Goal: Task Accomplishment & Management: Complete application form

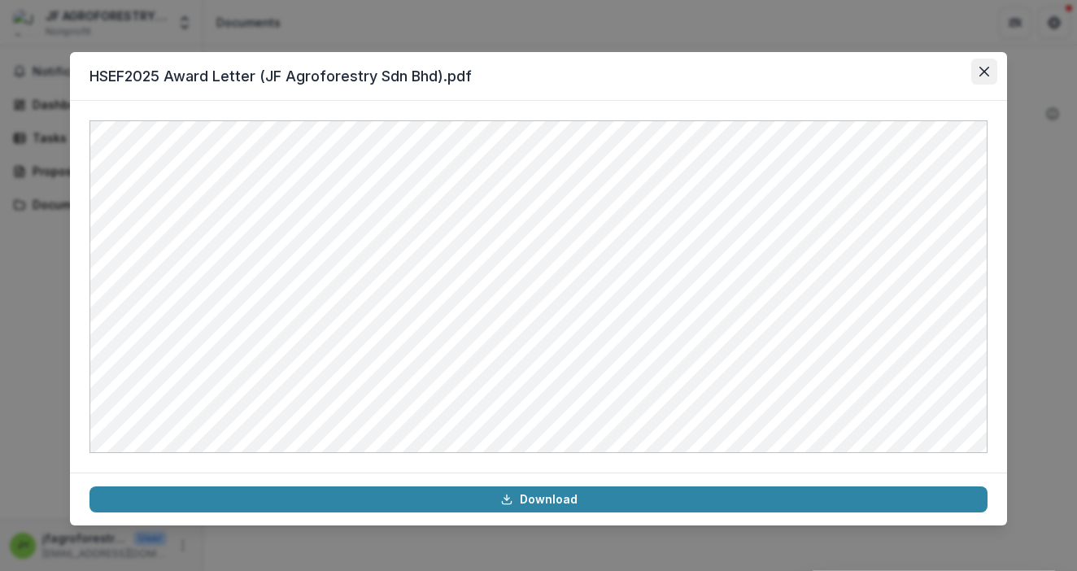
click at [988, 70] on icon "Close" at bounding box center [985, 72] width 10 height 10
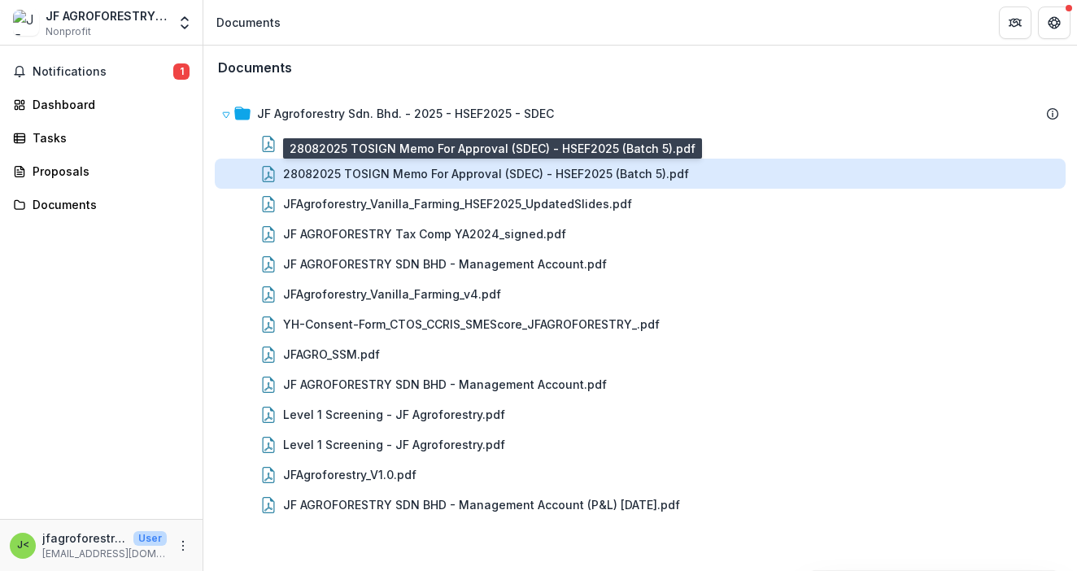
click at [479, 179] on div "28082025 TOSIGN Memo For Approval (SDEC) - HSEF2025 (Batch 5).pdf" at bounding box center [486, 173] width 406 height 17
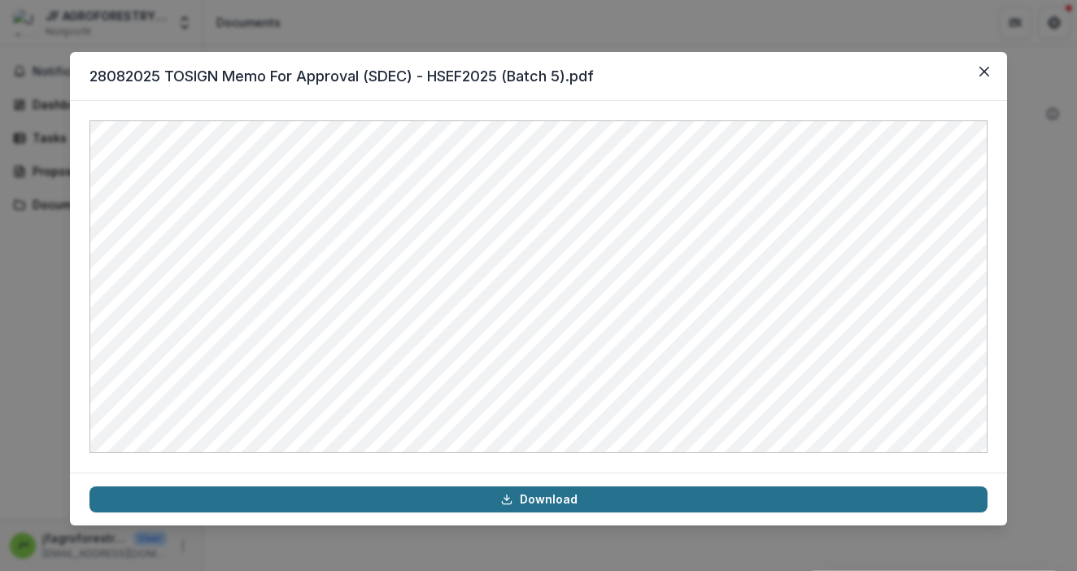
click at [530, 499] on link "Download" at bounding box center [539, 500] width 898 height 26
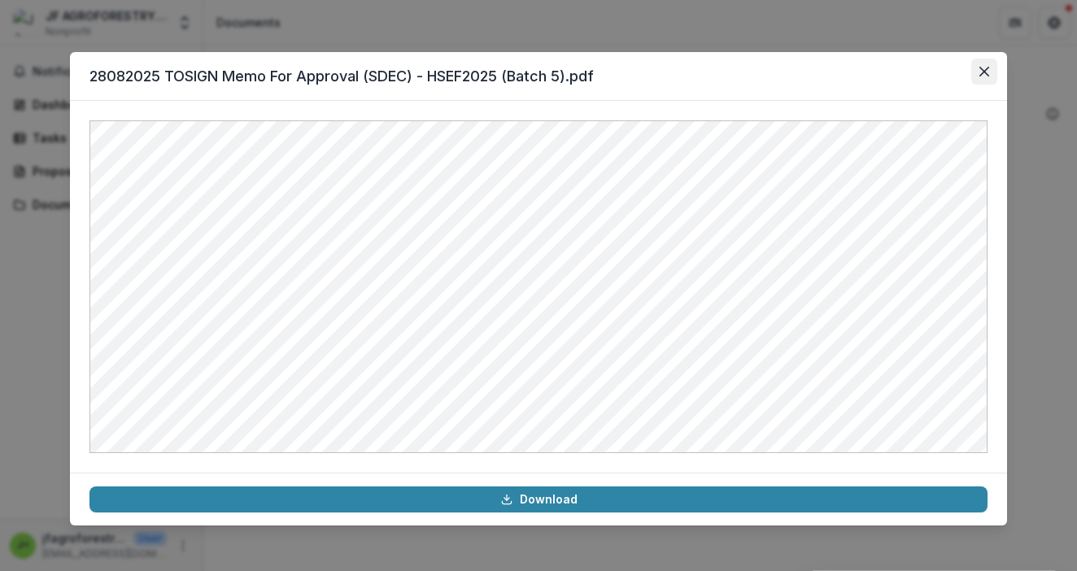
click at [986, 71] on icon "Close" at bounding box center [985, 72] width 10 height 10
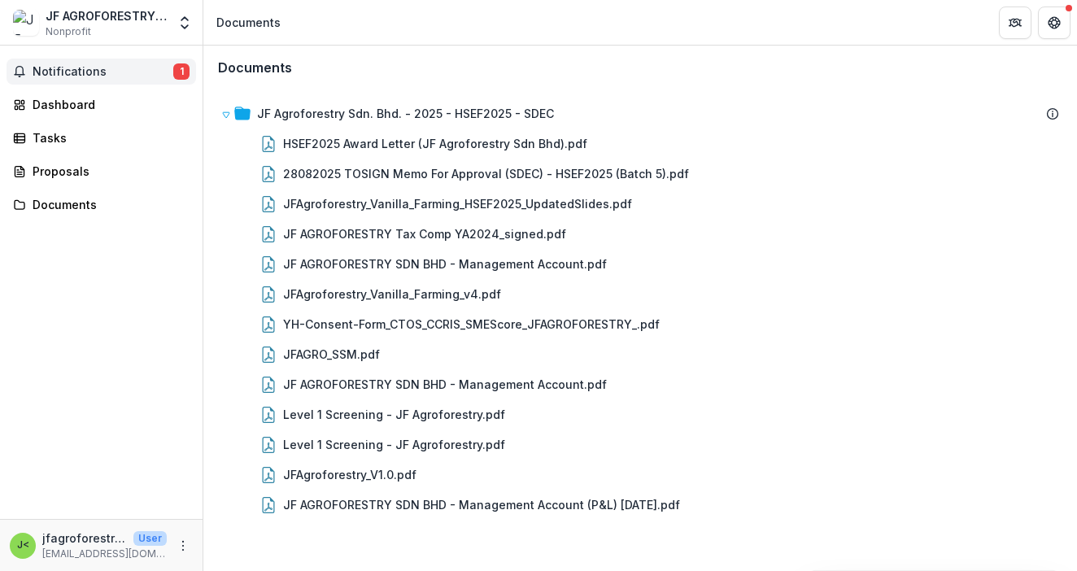
click at [97, 73] on span "Notifications" at bounding box center [103, 72] width 141 height 14
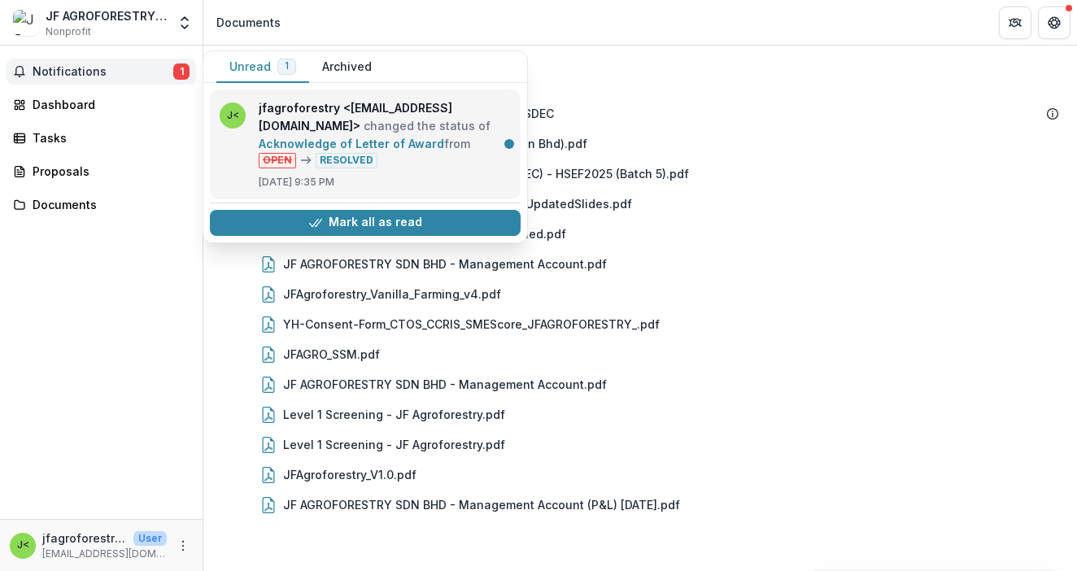
click at [394, 147] on link "Acknowledge of Letter of Award" at bounding box center [352, 144] width 186 height 14
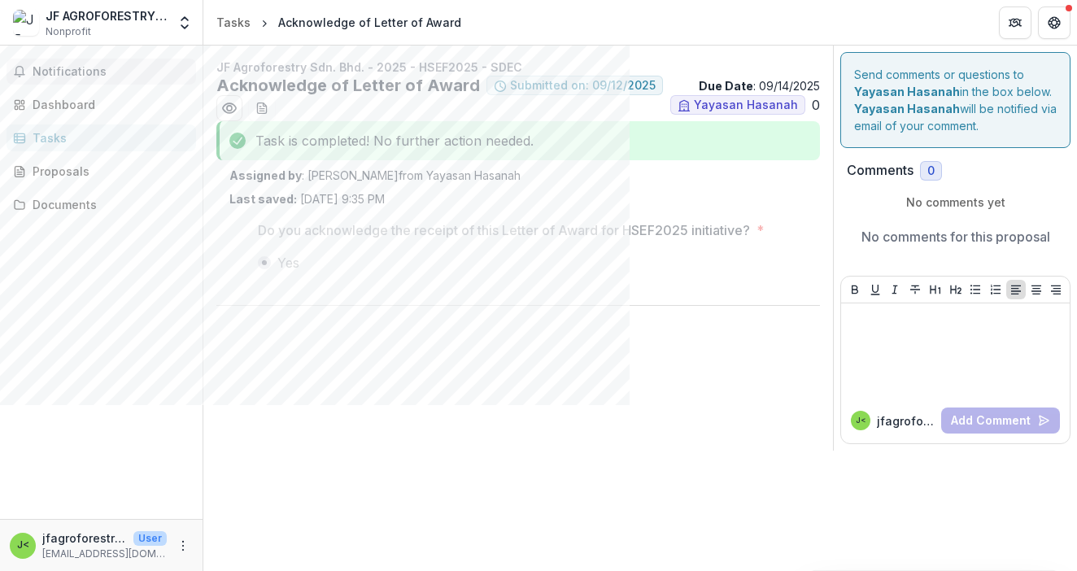
click at [132, 65] on span "Notifications" at bounding box center [111, 72] width 157 height 14
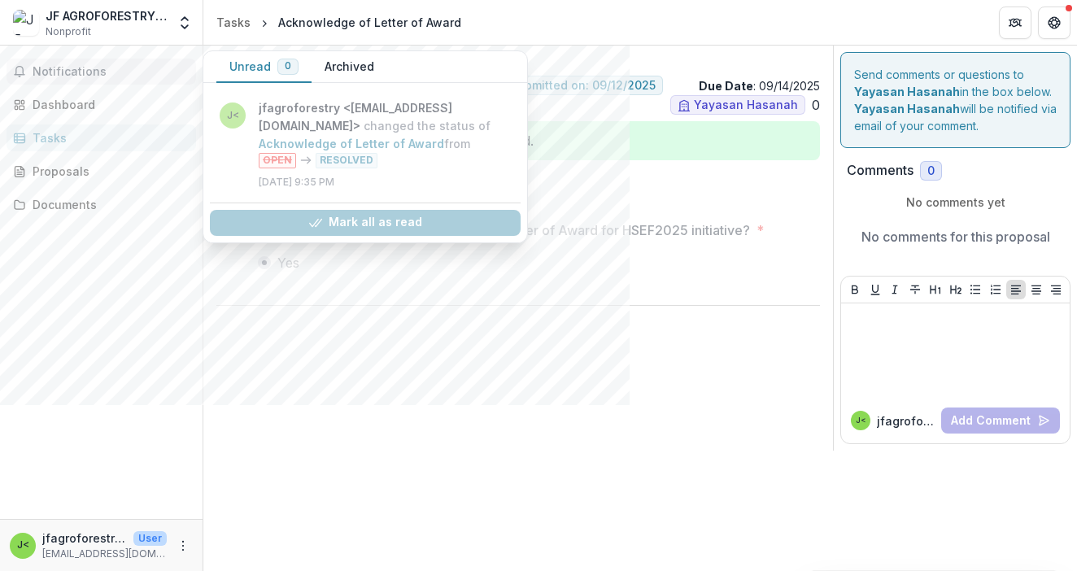
click at [343, 63] on button "Archived" at bounding box center [350, 67] width 76 height 32
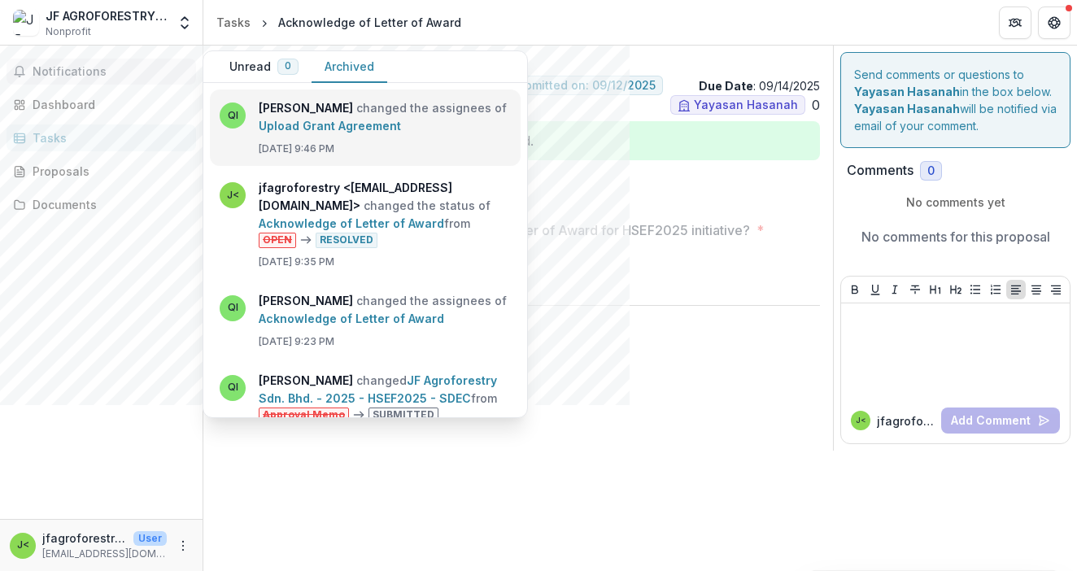
click at [325, 125] on link "Upload Grant Agreement" at bounding box center [330, 126] width 142 height 14
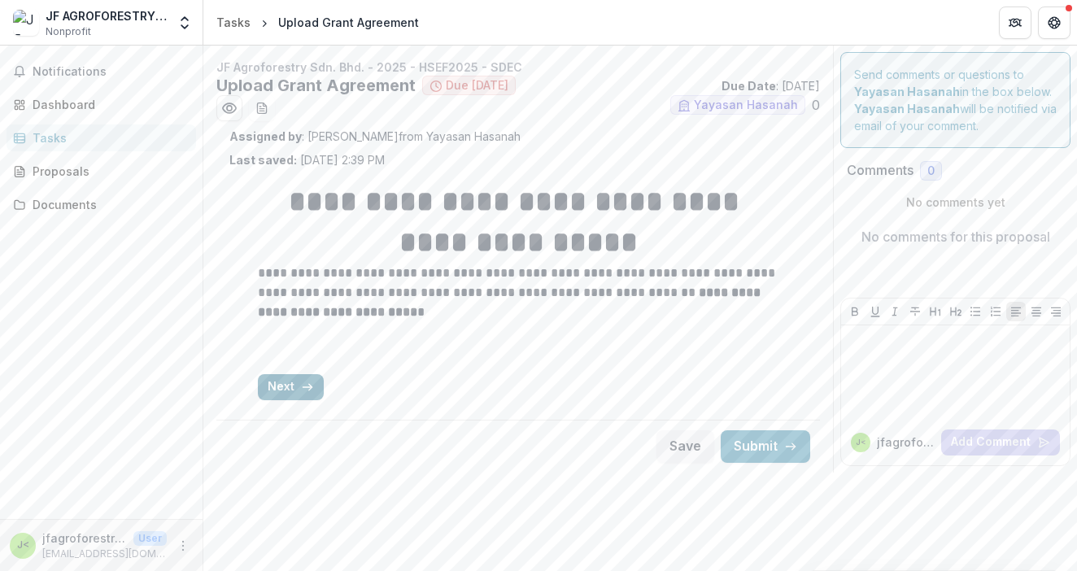
click at [288, 387] on button "Next" at bounding box center [291, 387] width 66 height 26
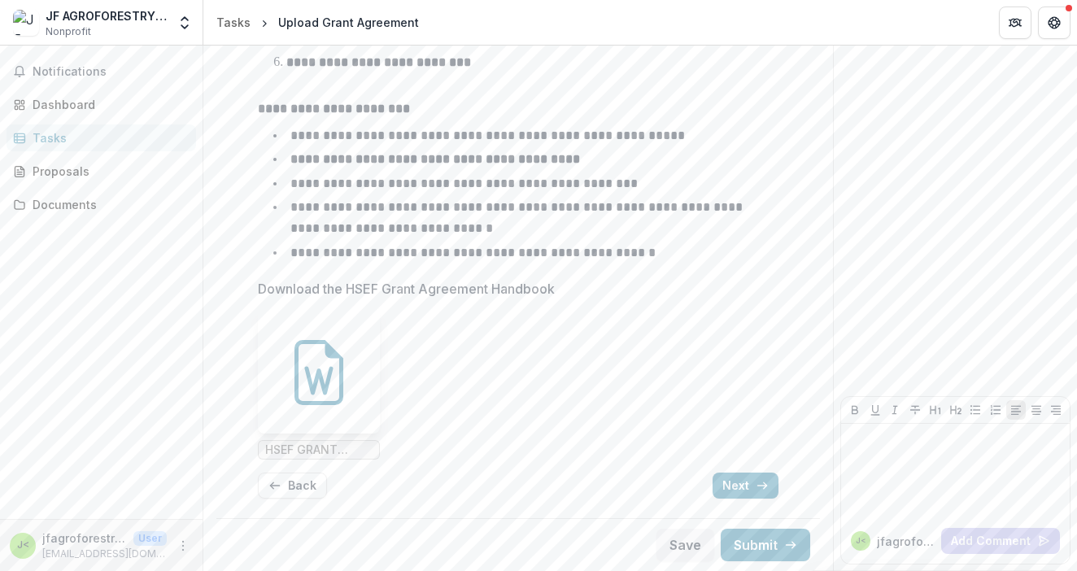
scroll to position [315, 0]
click at [335, 374] on icon at bounding box center [318, 372] width 65 height 65
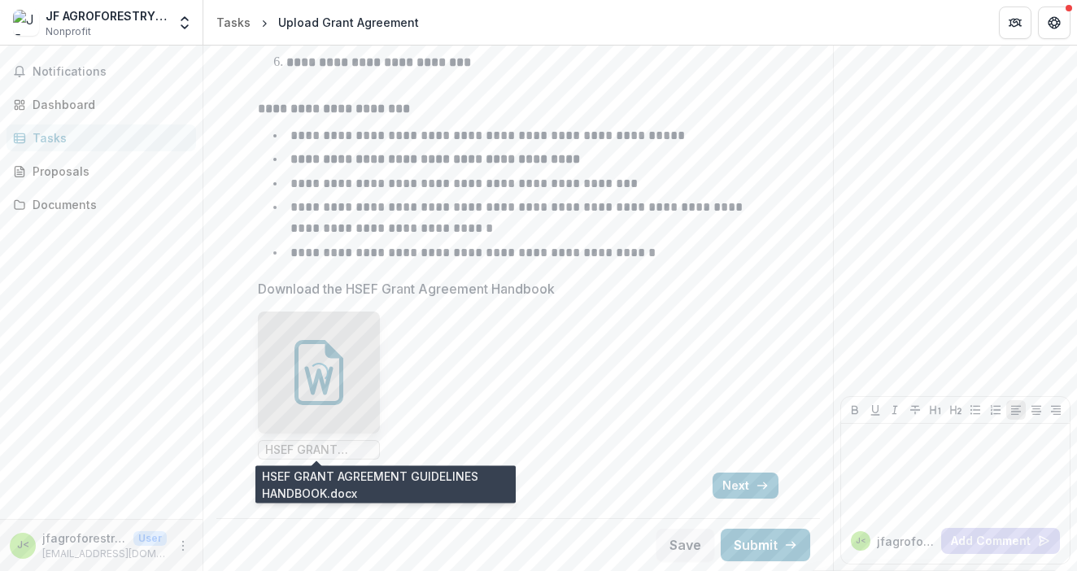
click at [330, 456] on span "HSEF GRANT AGREEMENT GUIDELINES HANDBOOK.docx" at bounding box center [318, 450] width 107 height 14
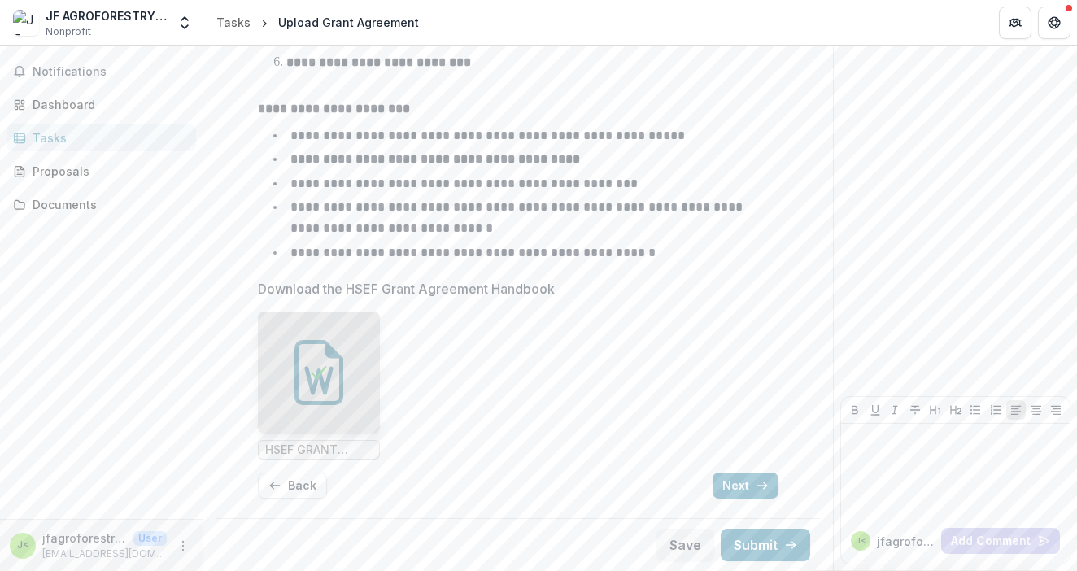
click at [544, 21] on header "Tasks Upload Grant Agreement" at bounding box center [640, 22] width 874 height 45
click at [57, 96] on div "Dashboard" at bounding box center [108, 104] width 151 height 17
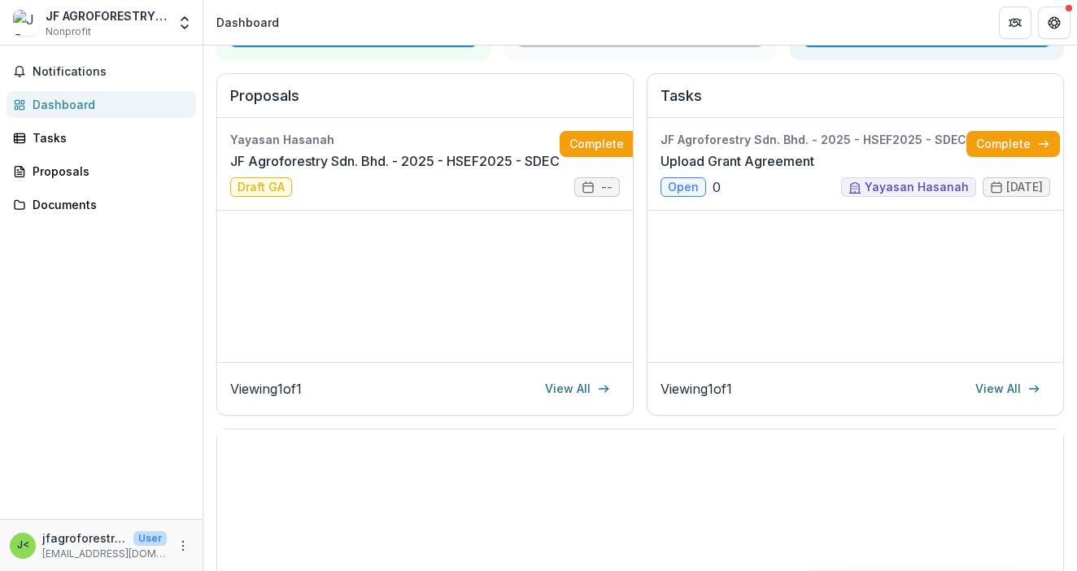
scroll to position [127, 0]
